Goal: Transaction & Acquisition: Book appointment/travel/reservation

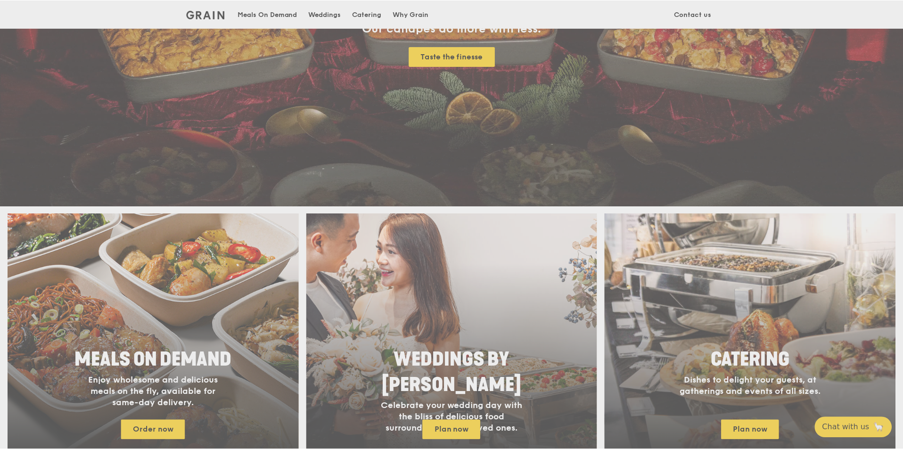
scroll to position [189, 0]
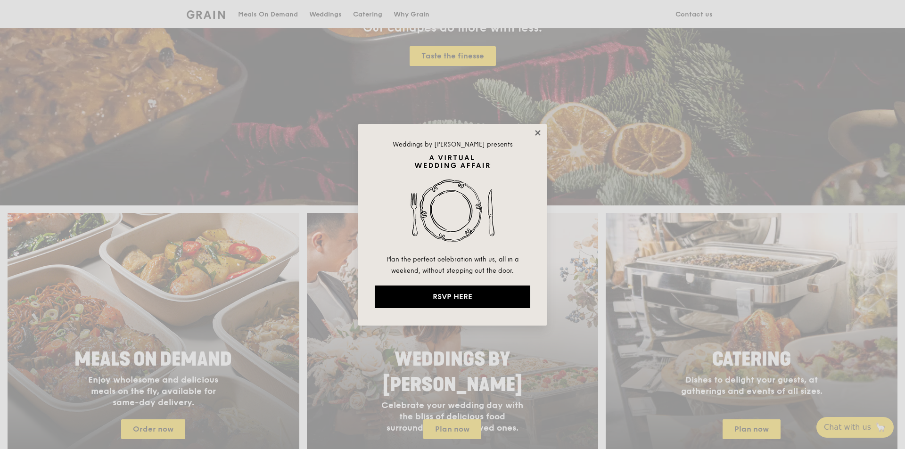
click at [541, 130] on icon at bounding box center [538, 133] width 8 height 8
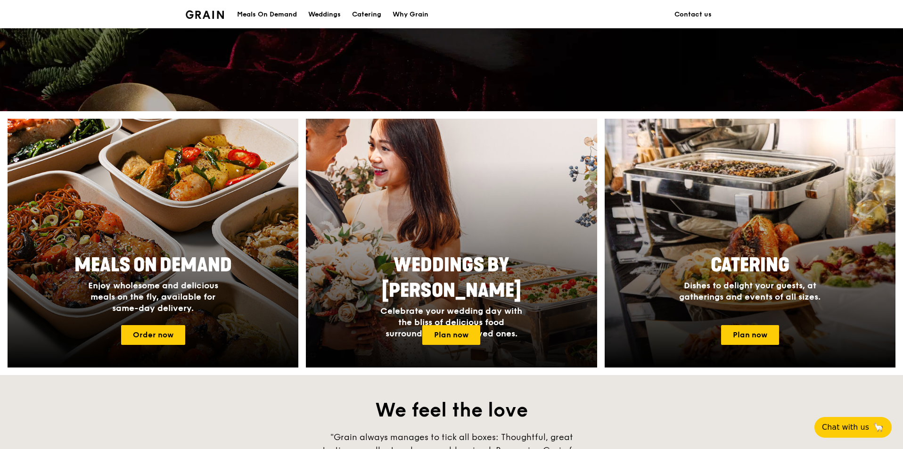
scroll to position [330, 0]
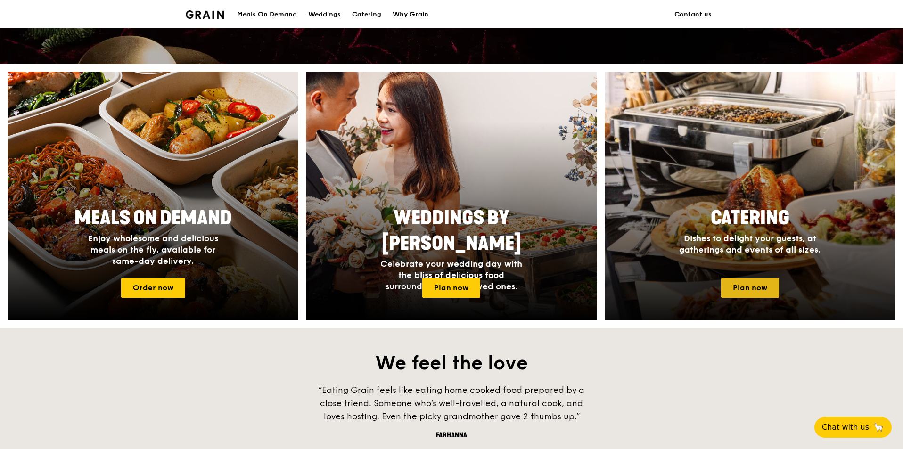
click at [735, 281] on link "Plan now" at bounding box center [750, 288] width 58 height 20
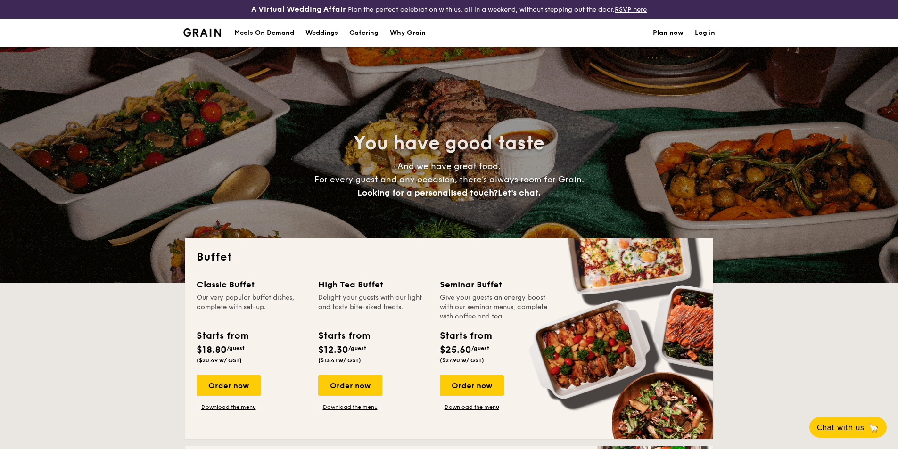
select select
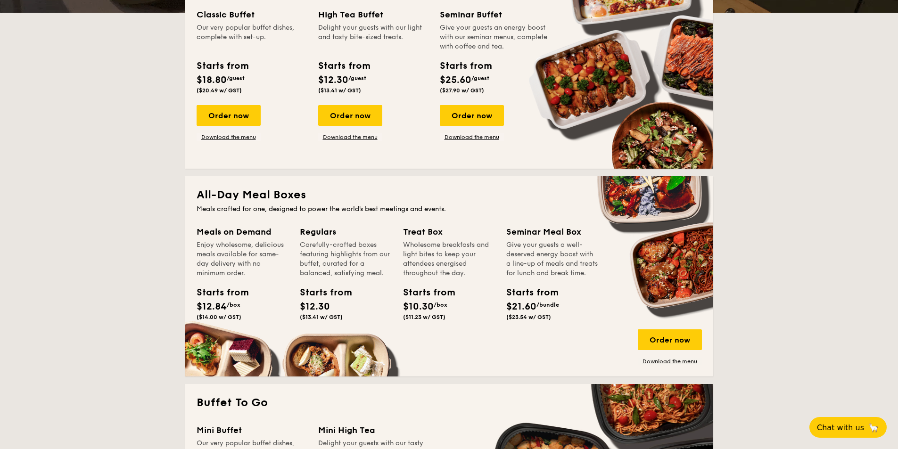
scroll to position [283, 0]
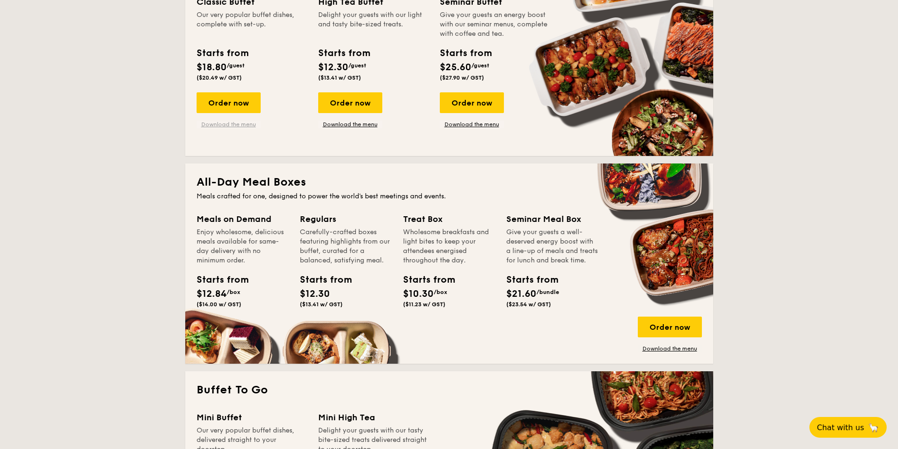
click at [228, 122] on link "Download the menu" at bounding box center [229, 125] width 64 height 8
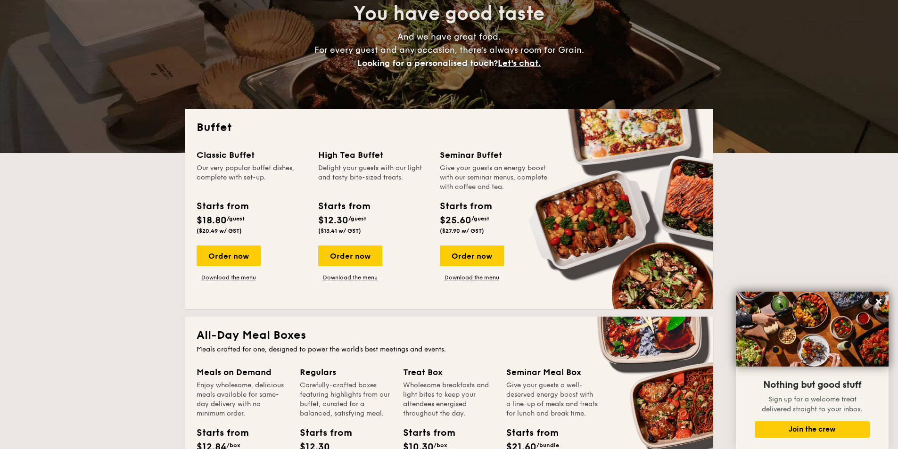
scroll to position [0, 0]
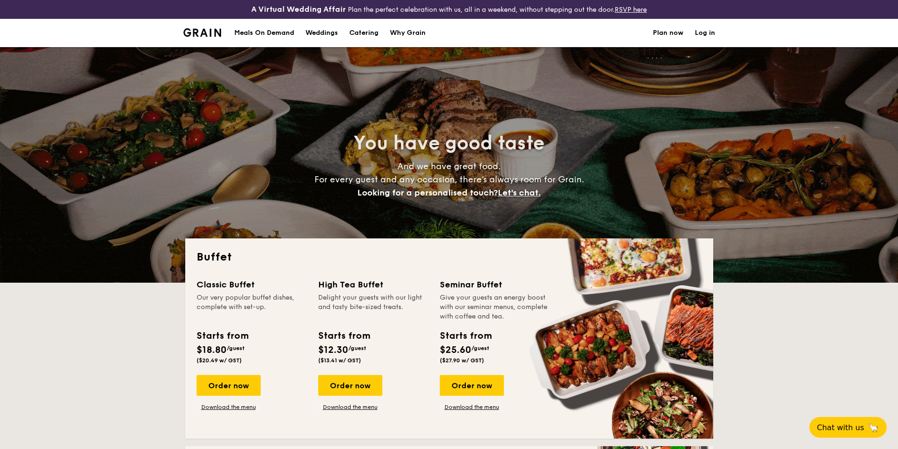
select select
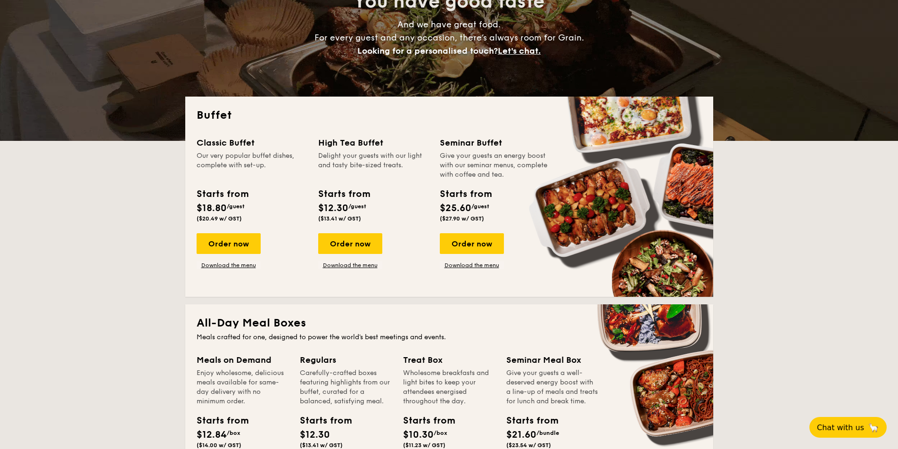
scroll to position [189, 0]
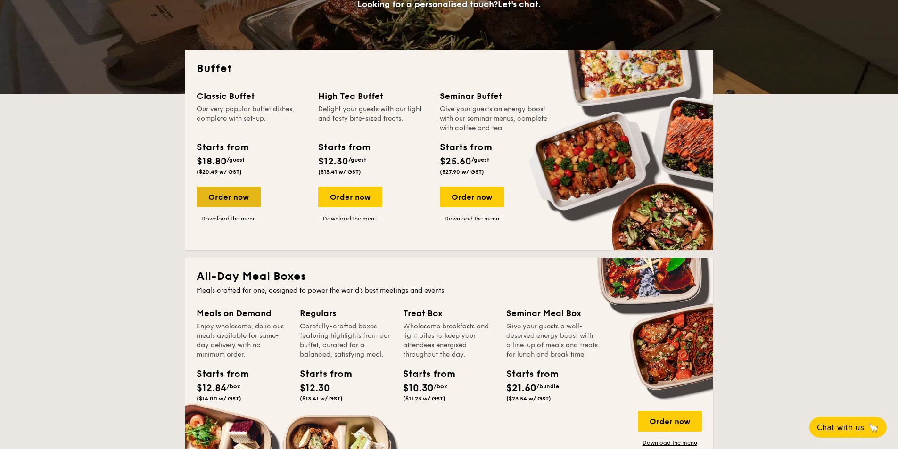
click at [237, 197] on div "Order now" at bounding box center [229, 197] width 64 height 21
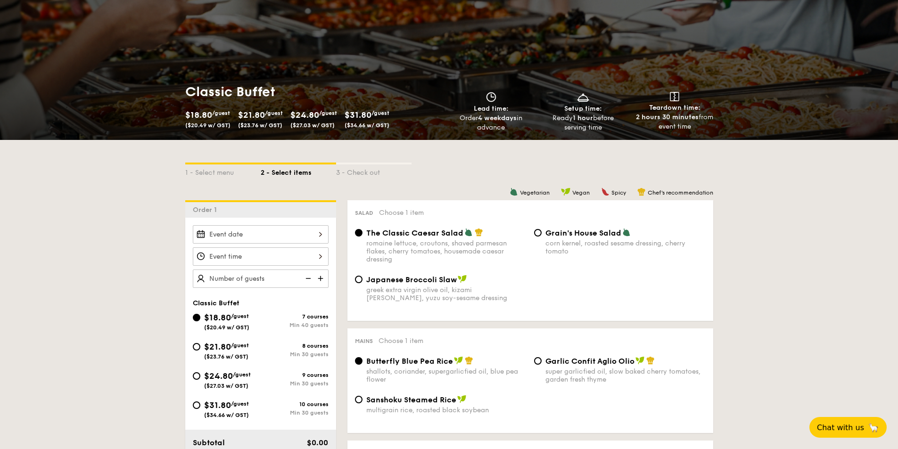
scroll to position [141, 0]
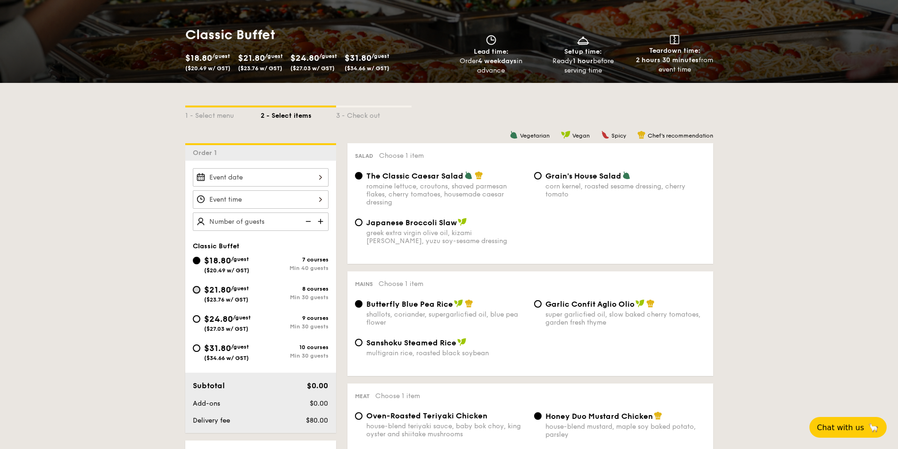
click at [195, 290] on input "$21.80 /guest ($23.76 w/ GST) 8 courses Min 30 guests" at bounding box center [197, 290] width 8 height 8
radio input "true"
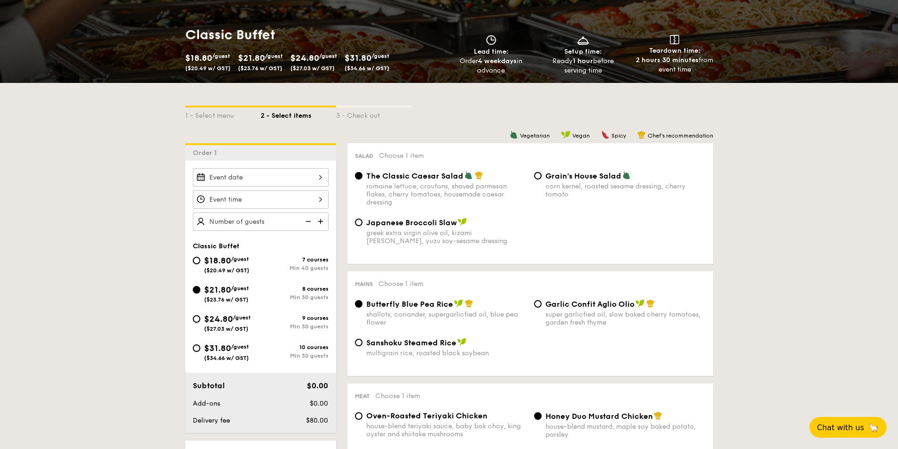
radio input "true"
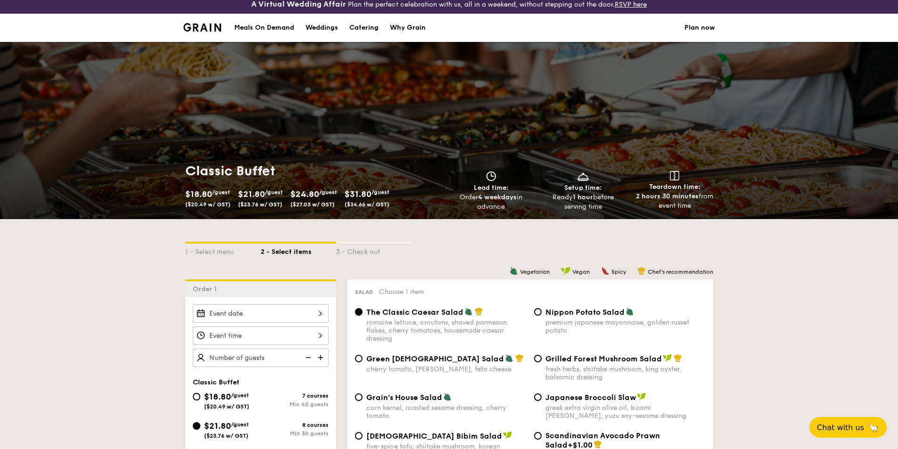
scroll to position [0, 0]
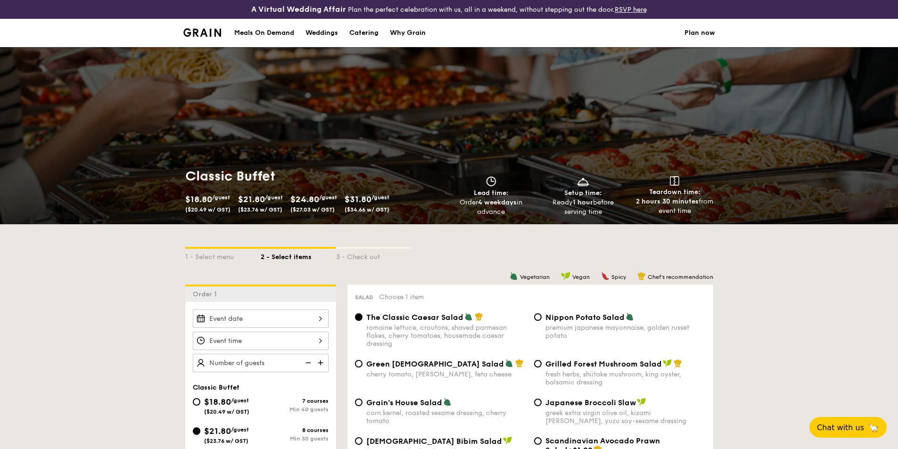
select select
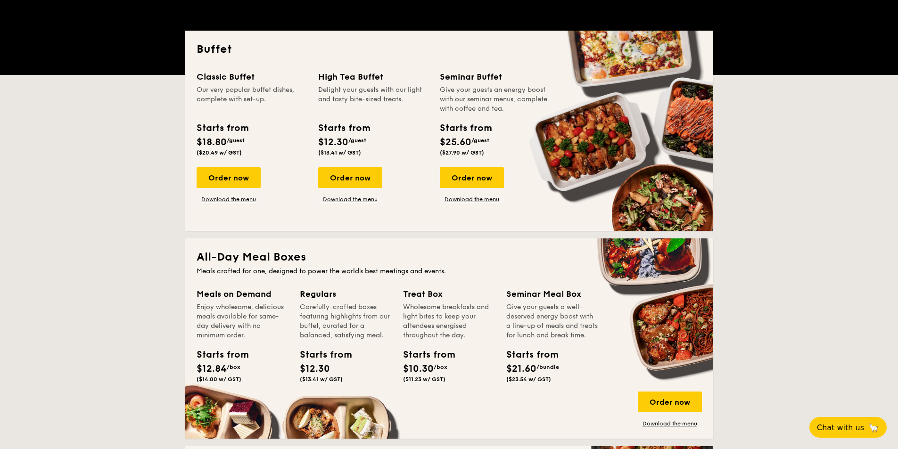
scroll to position [207, 0]
